Goal: Information Seeking & Learning: Learn about a topic

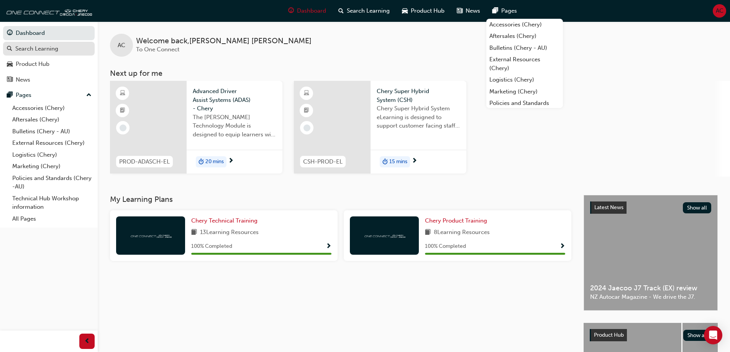
click at [37, 46] on div "Search Learning" at bounding box center [36, 48] width 43 height 9
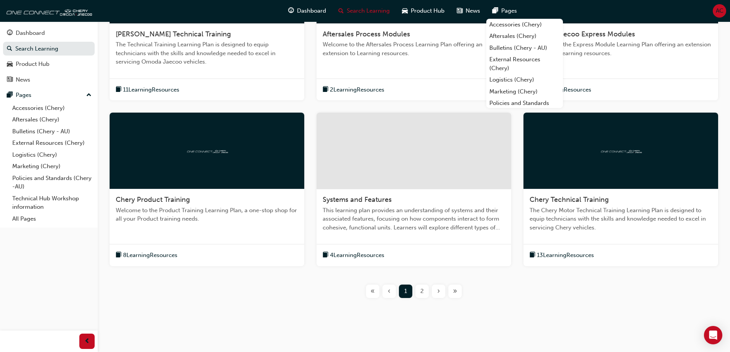
scroll to position [238, 0]
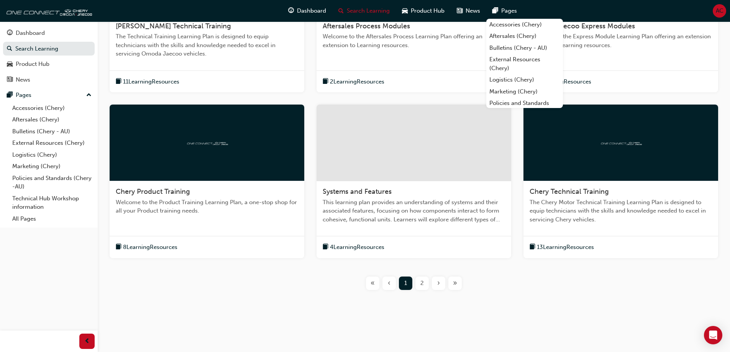
click at [420, 284] on div "2" at bounding box center [421, 283] width 13 height 13
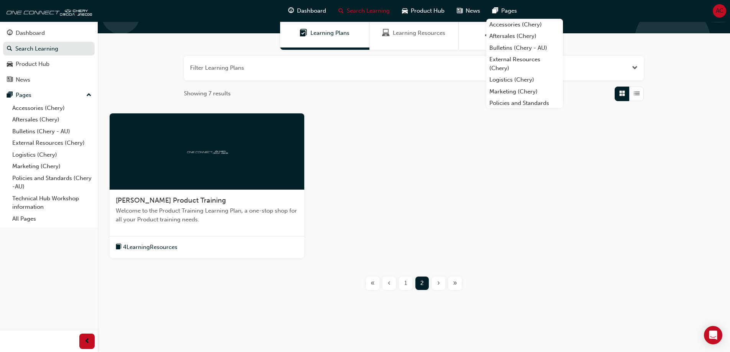
click at [408, 282] on div "1" at bounding box center [405, 283] width 13 height 13
